Goal: Transaction & Acquisition: Purchase product/service

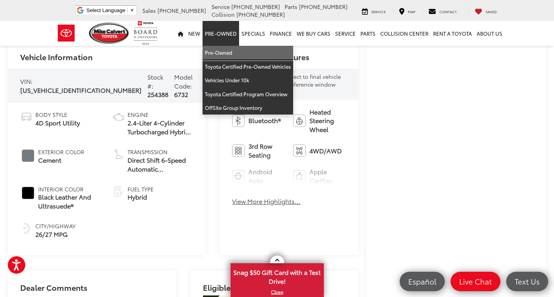
drag, startPoint x: 223, startPoint y: 52, endPoint x: 17, endPoint y: 92, distance: 210.2
click at [223, 52] on link "Pre-Owned" at bounding box center [247, 53] width 91 height 14
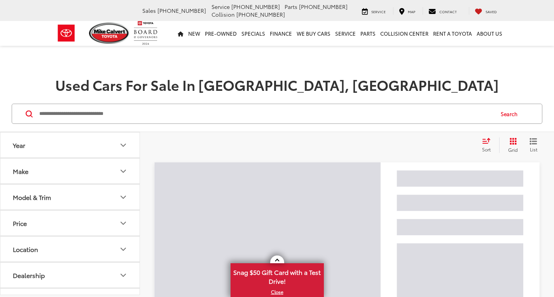
click at [136, 110] on input "Search by Make, Model, or Keyword" at bounding box center [265, 114] width 455 height 19
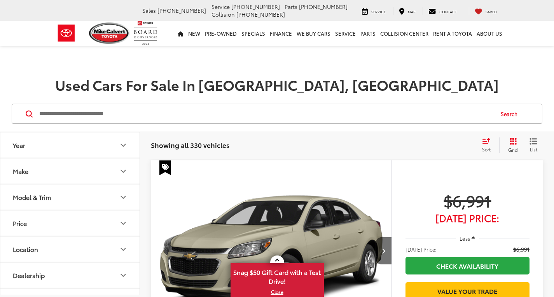
paste input "*******"
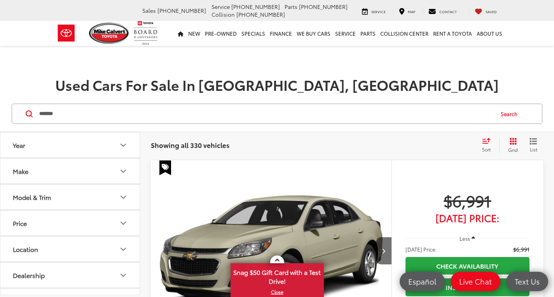
type input "*******"
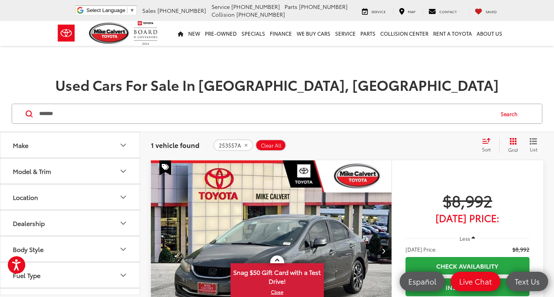
click at [277, 260] on span at bounding box center [277, 261] width 4 height 4
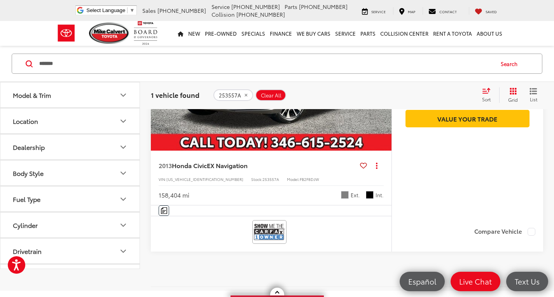
scroll to position [194, 0]
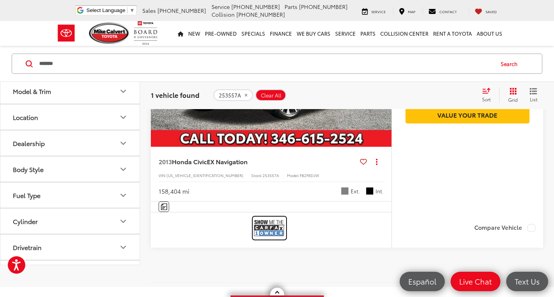
click at [265, 230] on img at bounding box center [269, 228] width 31 height 21
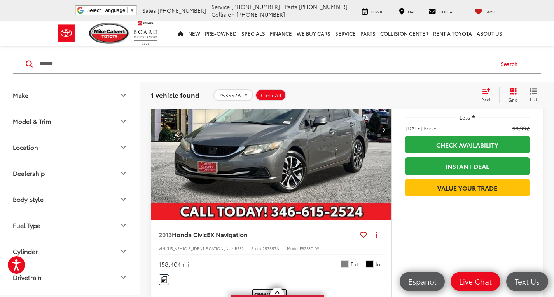
scroll to position [117, 0]
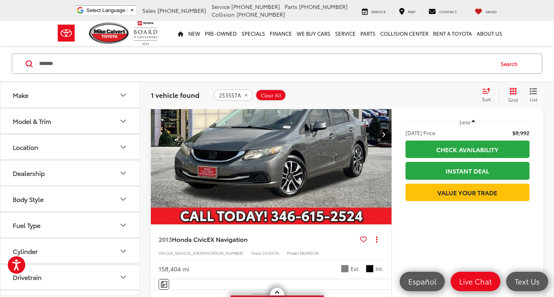
click at [327, 166] on img "2013 Honda Civic EX Navigation 0" at bounding box center [271, 134] width 242 height 181
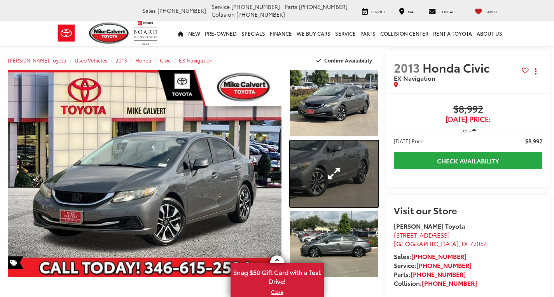
click at [323, 165] on link "Expand Photo 2" at bounding box center [334, 174] width 89 height 66
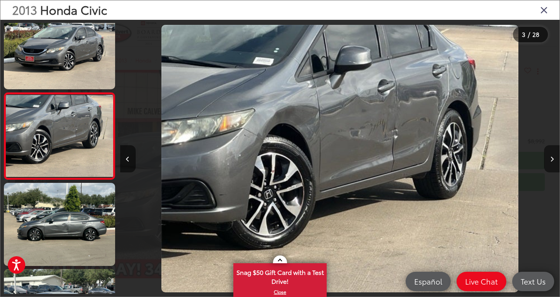
click at [549, 156] on button "Next image" at bounding box center [552, 158] width 16 height 27
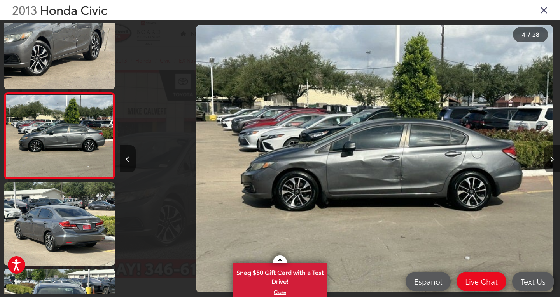
scroll to position [0, 1318]
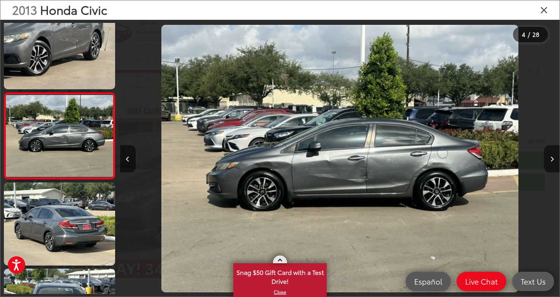
click at [279, 260] on span at bounding box center [280, 261] width 4 height 4
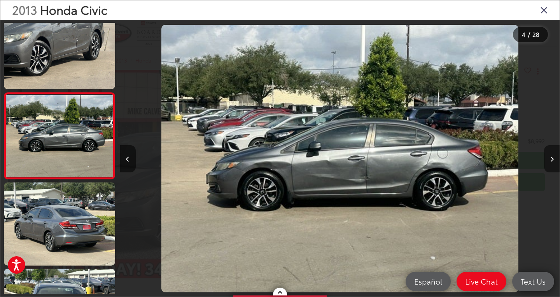
click at [550, 157] on icon "Next image" at bounding box center [551, 159] width 3 height 5
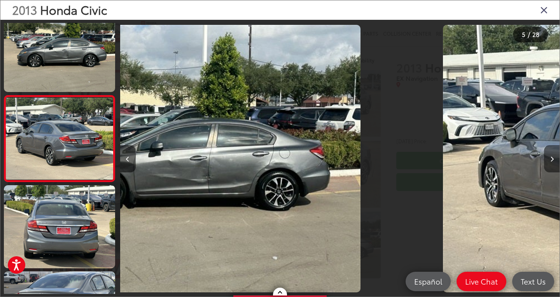
scroll to position [276, 0]
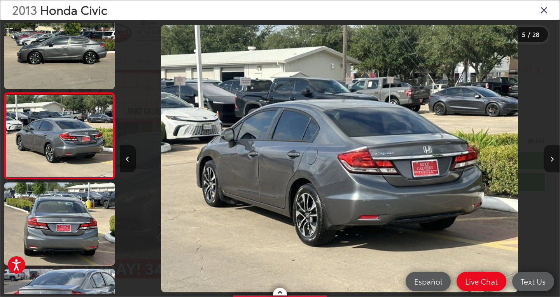
click at [550, 157] on icon "Next image" at bounding box center [551, 159] width 3 height 5
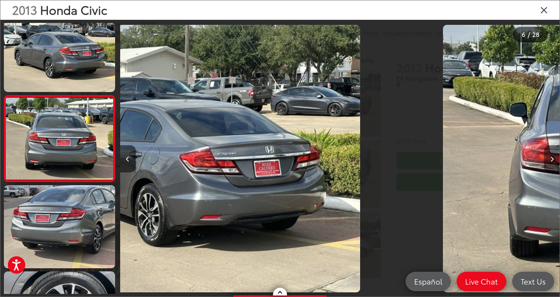
scroll to position [363, 0]
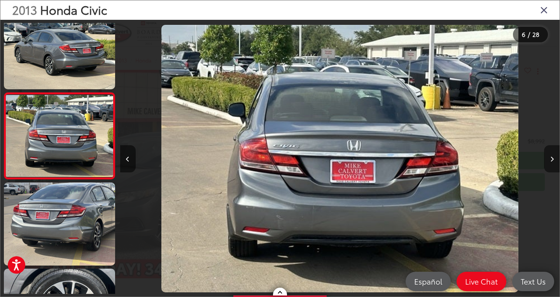
click at [552, 161] on icon "Next image" at bounding box center [551, 159] width 3 height 5
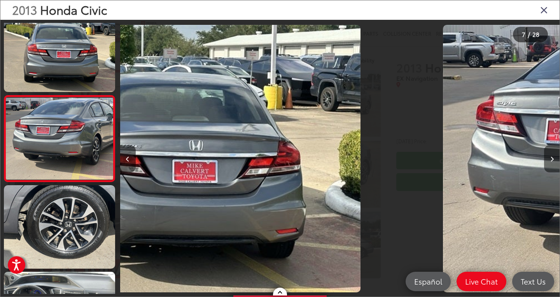
scroll to position [449, 0]
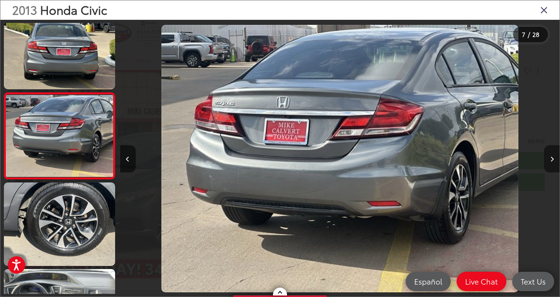
click at [553, 158] on button "Next image" at bounding box center [552, 158] width 16 height 27
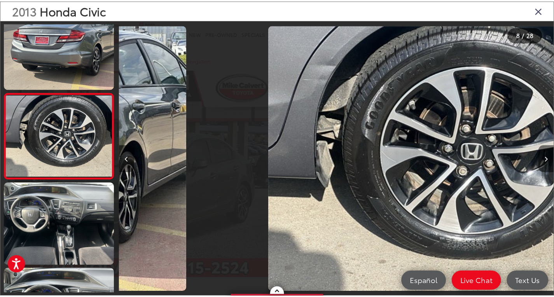
scroll to position [0, 3076]
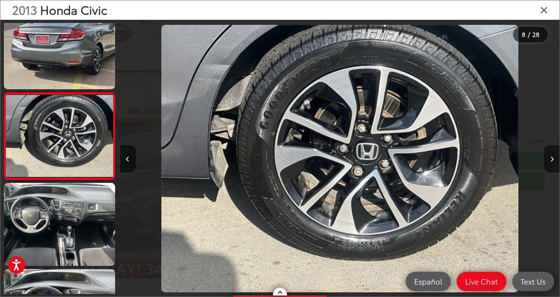
click at [541, 12] on icon "Close gallery" at bounding box center [544, 10] width 8 height 10
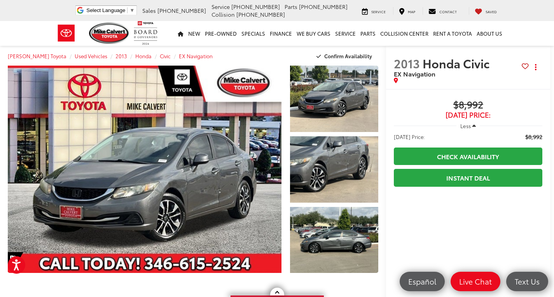
scroll to position [0, 0]
